Goal: Task Accomplishment & Management: Complete application form

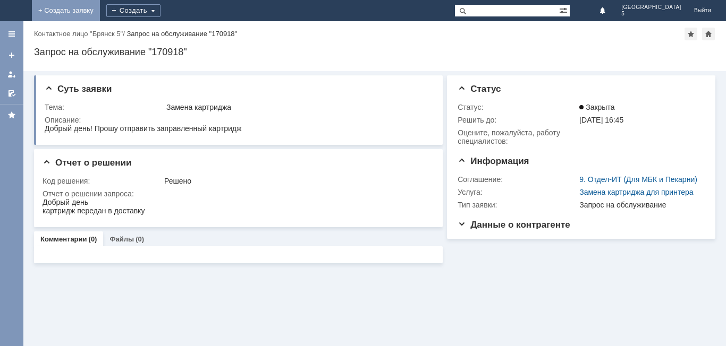
click at [100, 11] on link "+ Создать заявку" at bounding box center [66, 10] width 68 height 21
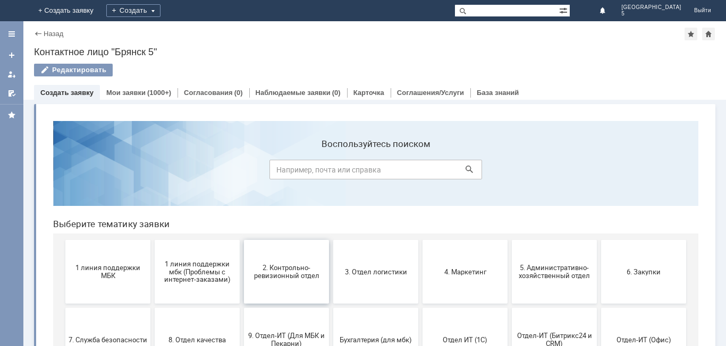
click at [311, 269] on span "2. Контрольно-ревизионный отдел" at bounding box center [286, 272] width 79 height 16
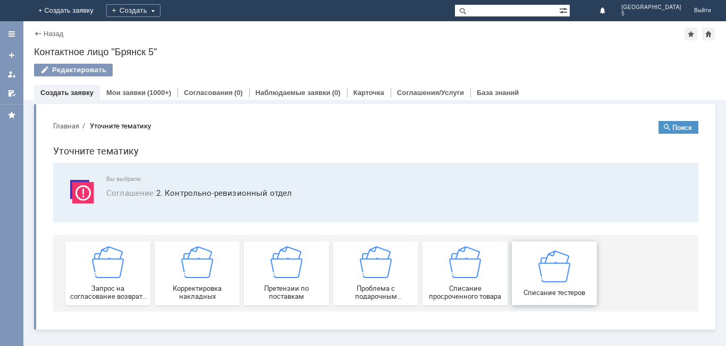
click at [554, 272] on img at bounding box center [554, 266] width 32 height 32
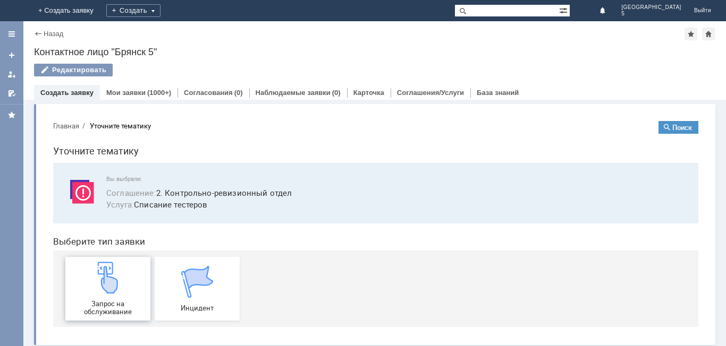
click at [110, 284] on img at bounding box center [108, 278] width 32 height 32
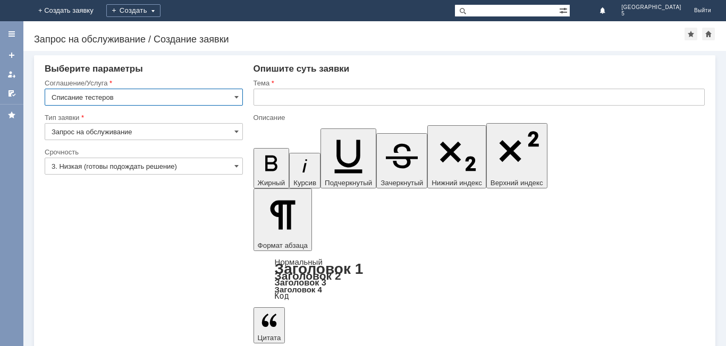
click at [267, 100] on input "text" at bounding box center [478, 97] width 451 height 17
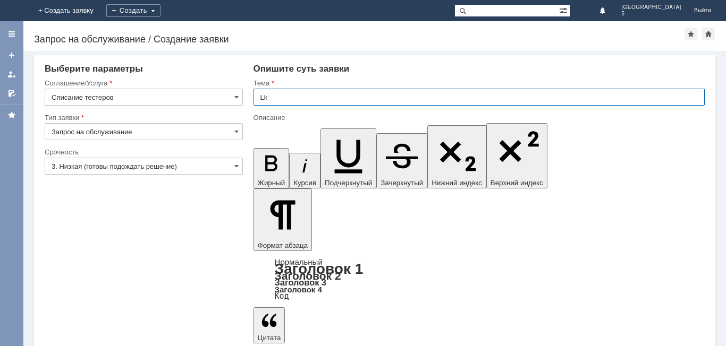
type input "L"
type input "Для Рогожиной Натальи"
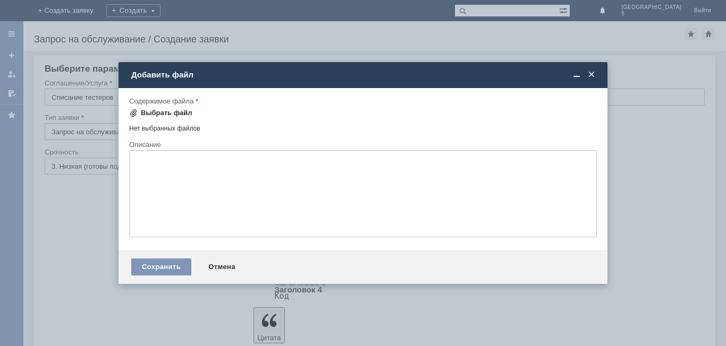
click at [132, 115] on span at bounding box center [133, 113] width 9 height 9
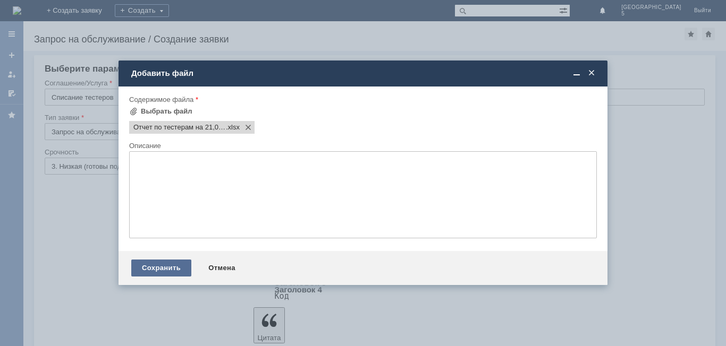
click at [163, 265] on div "Сохранить" at bounding box center [161, 268] width 60 height 17
